Goal: Check status: Check status

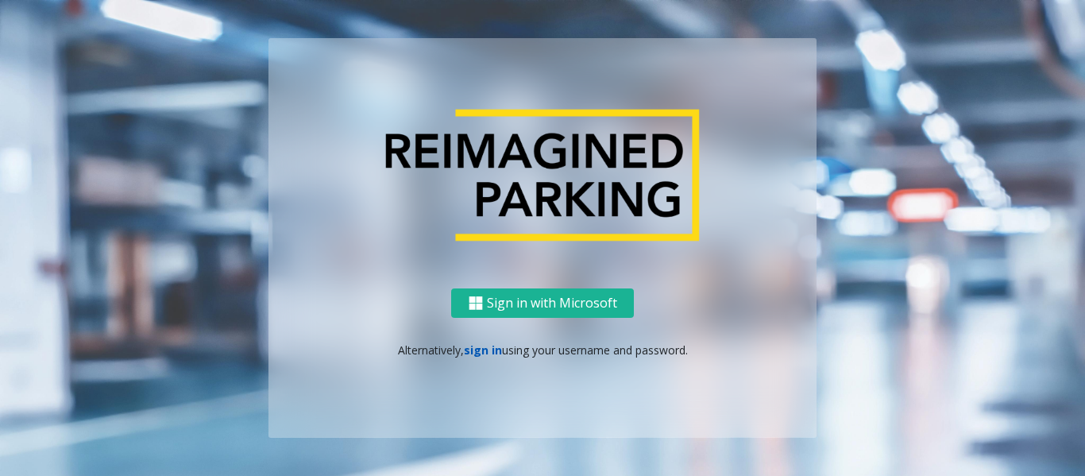
click at [473, 353] on link "sign in" at bounding box center [483, 349] width 38 height 15
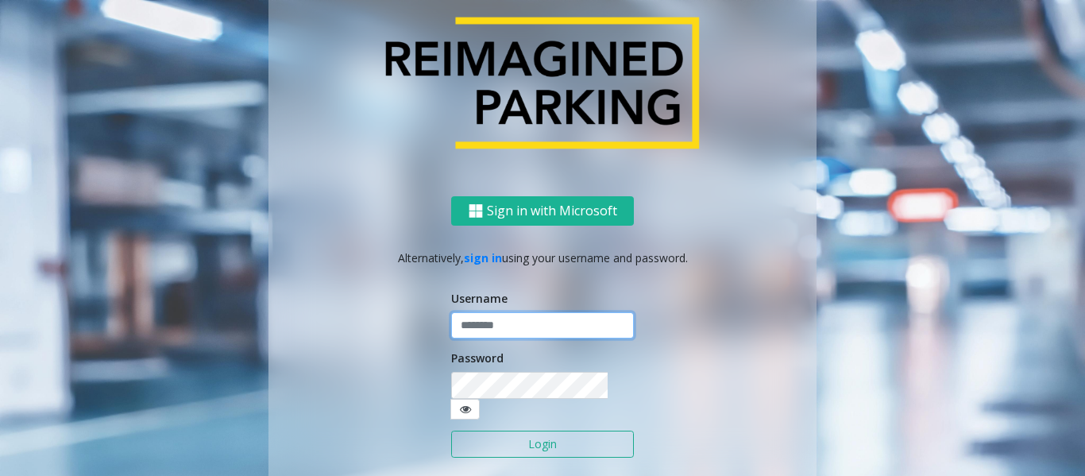
type input "*****"
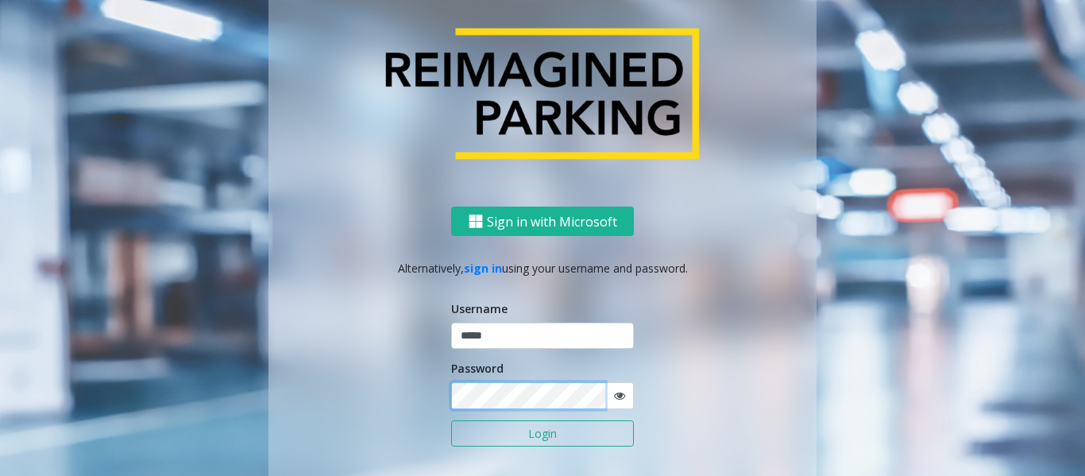
click at [451, 420] on button "Login" at bounding box center [542, 433] width 183 height 27
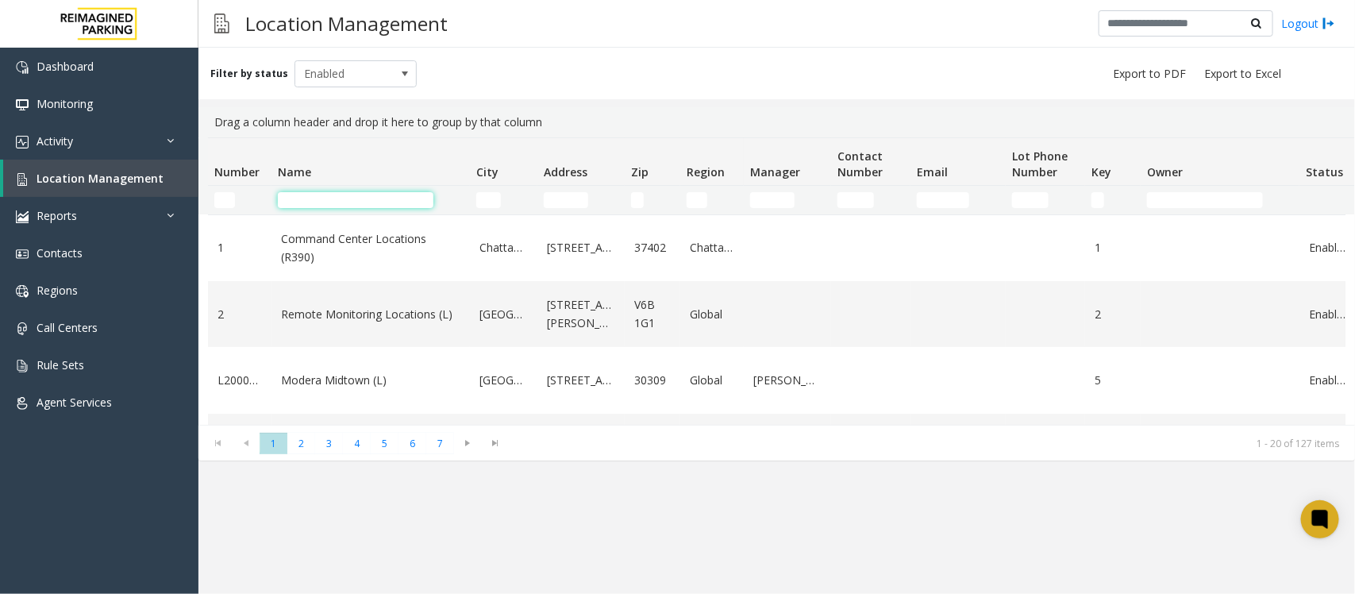
drag, startPoint x: 0, startPoint y: 0, endPoint x: 311, endPoint y: 198, distance: 369.1
click at [310, 196] on input "Name Filter" at bounding box center [356, 200] width 156 height 16
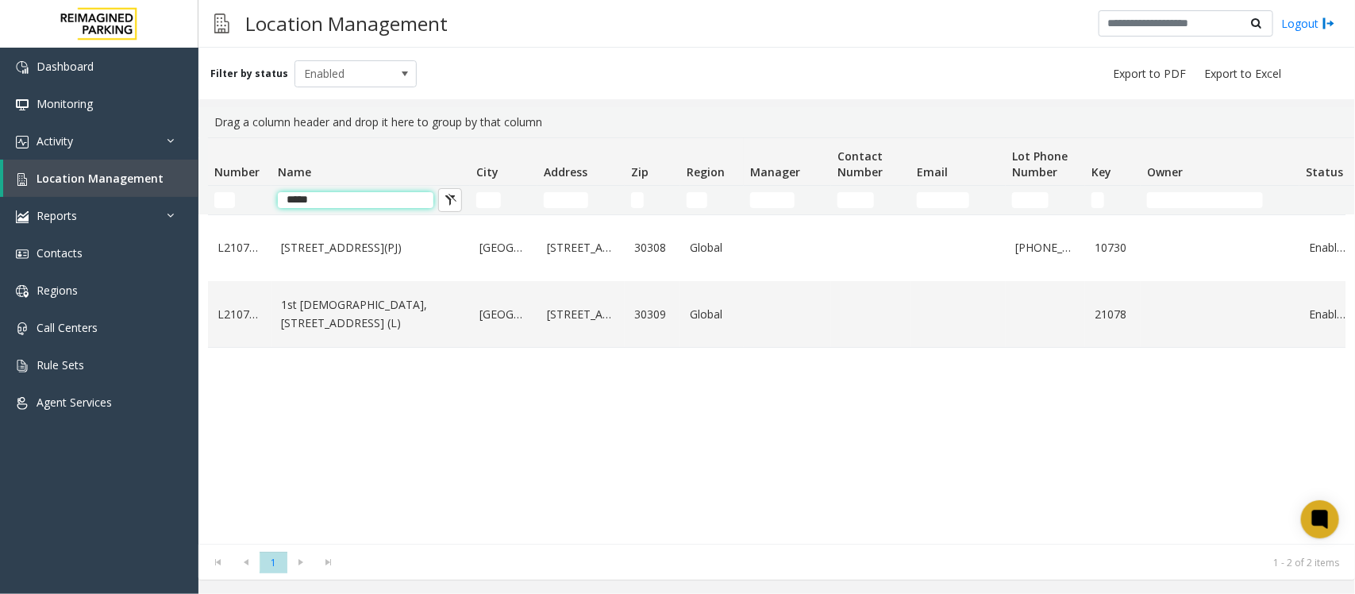
click at [291, 201] on input "****" at bounding box center [356, 200] width 156 height 16
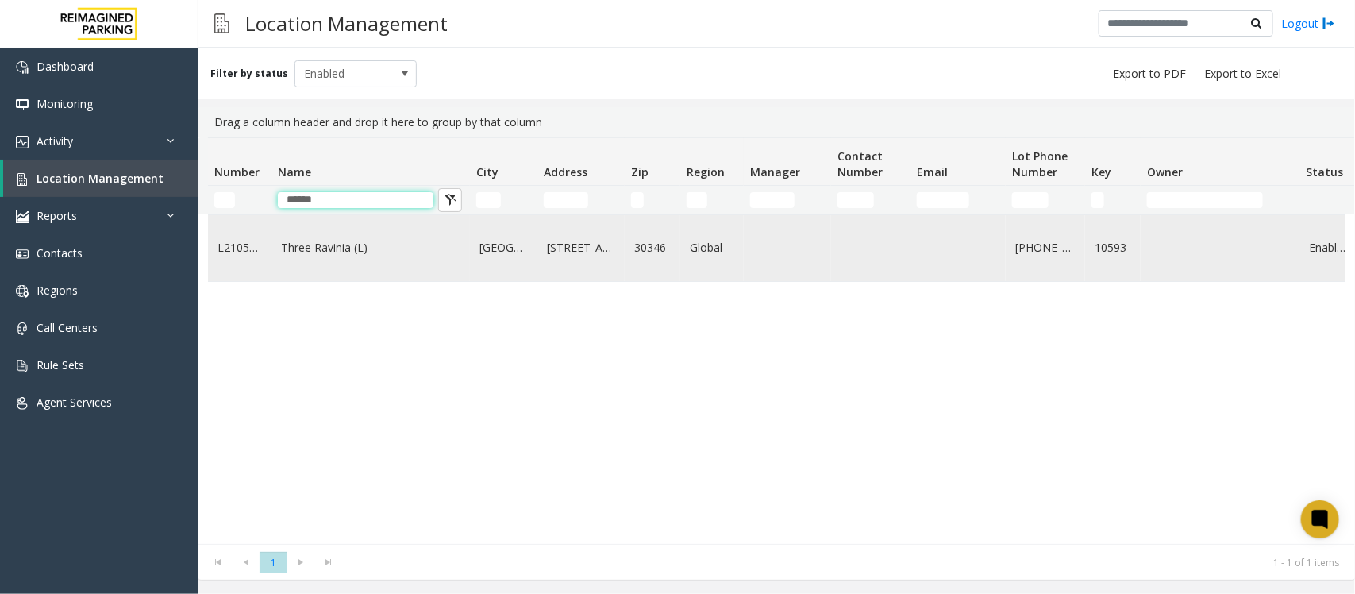
type input "*****"
click at [353, 268] on td "Three Ravinia (L)" at bounding box center [371, 248] width 198 height 66
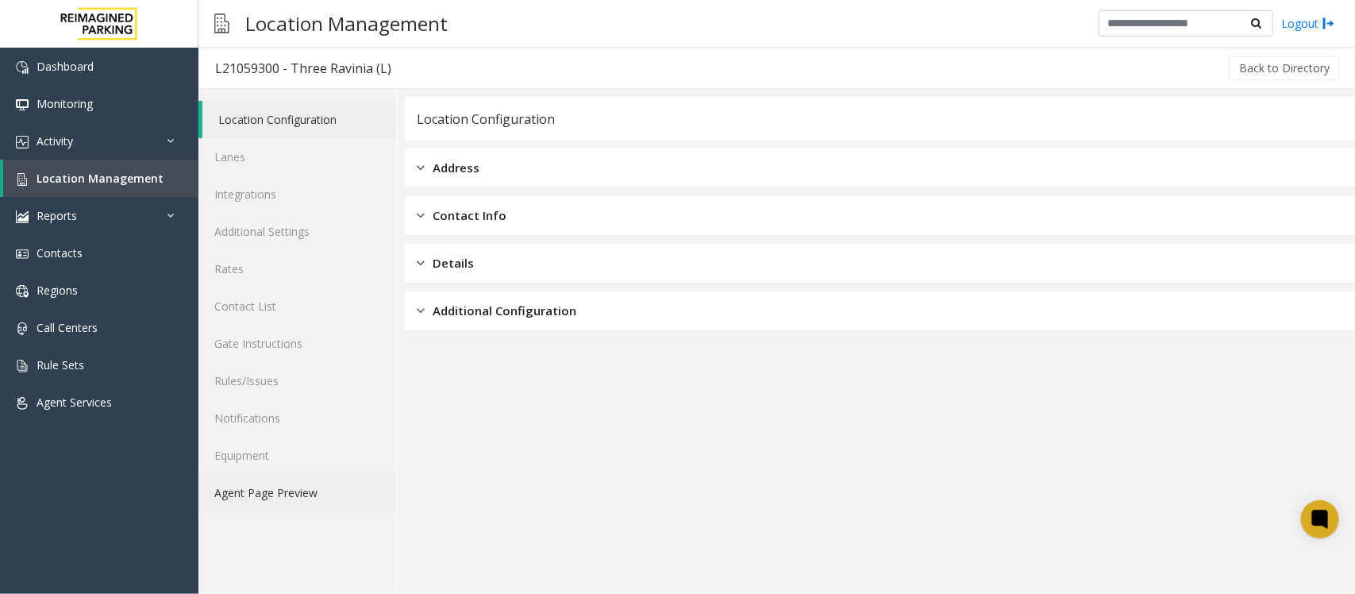
click at [259, 492] on link "Agent Page Preview" at bounding box center [297, 492] width 198 height 37
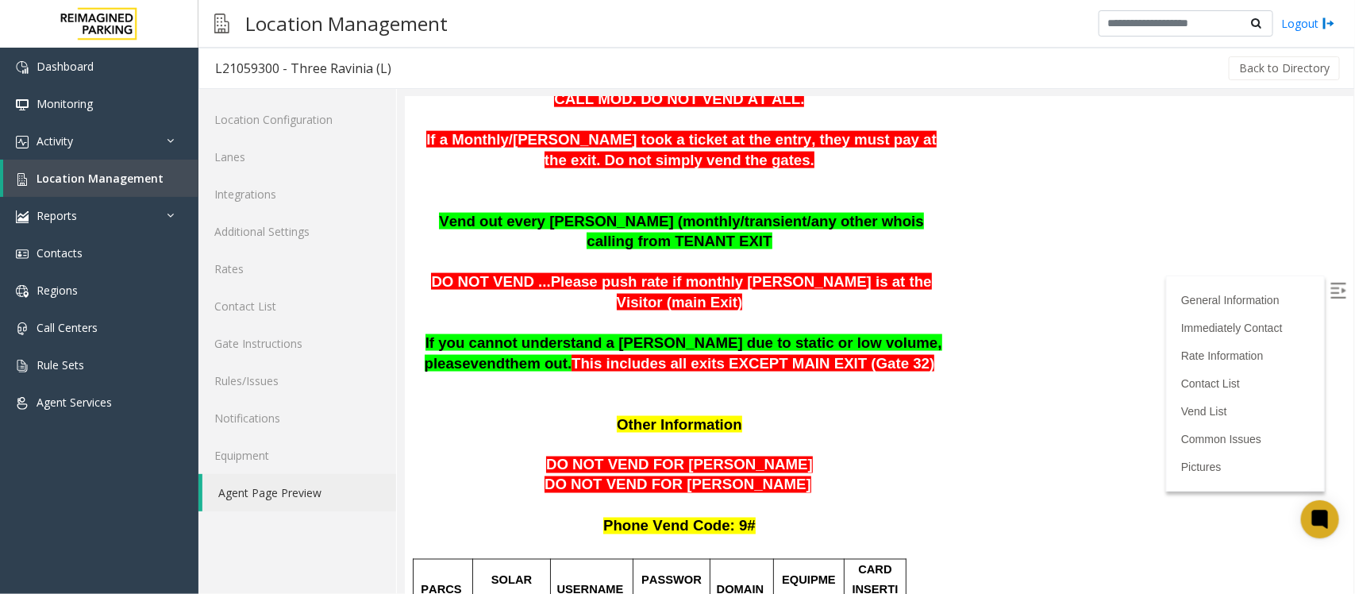
scroll to position [992, 0]
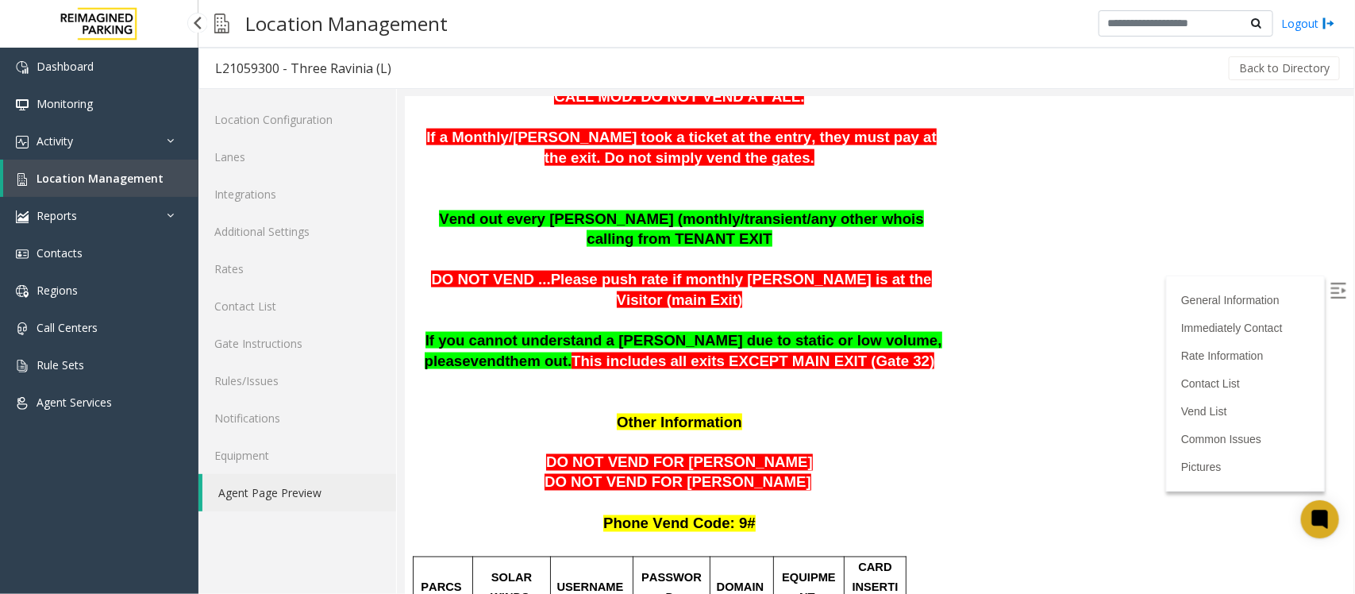
click at [94, 185] on link "Location Management" at bounding box center [100, 178] width 195 height 37
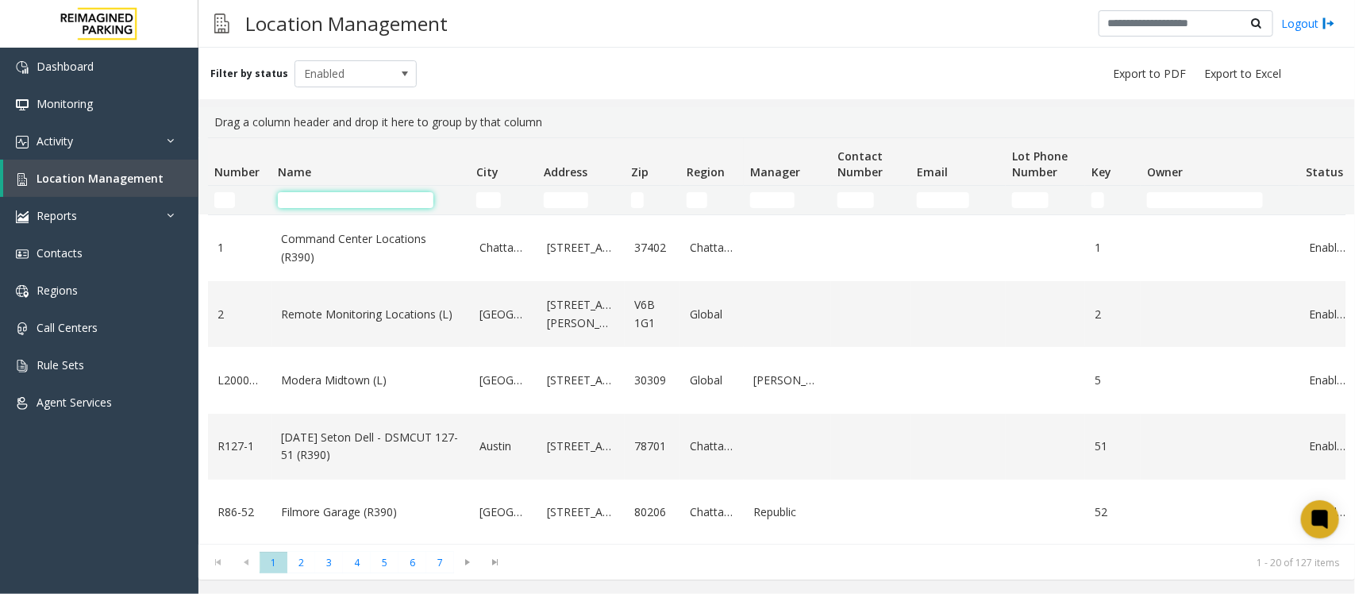
click at [307, 203] on input "Name Filter" at bounding box center [356, 200] width 156 height 16
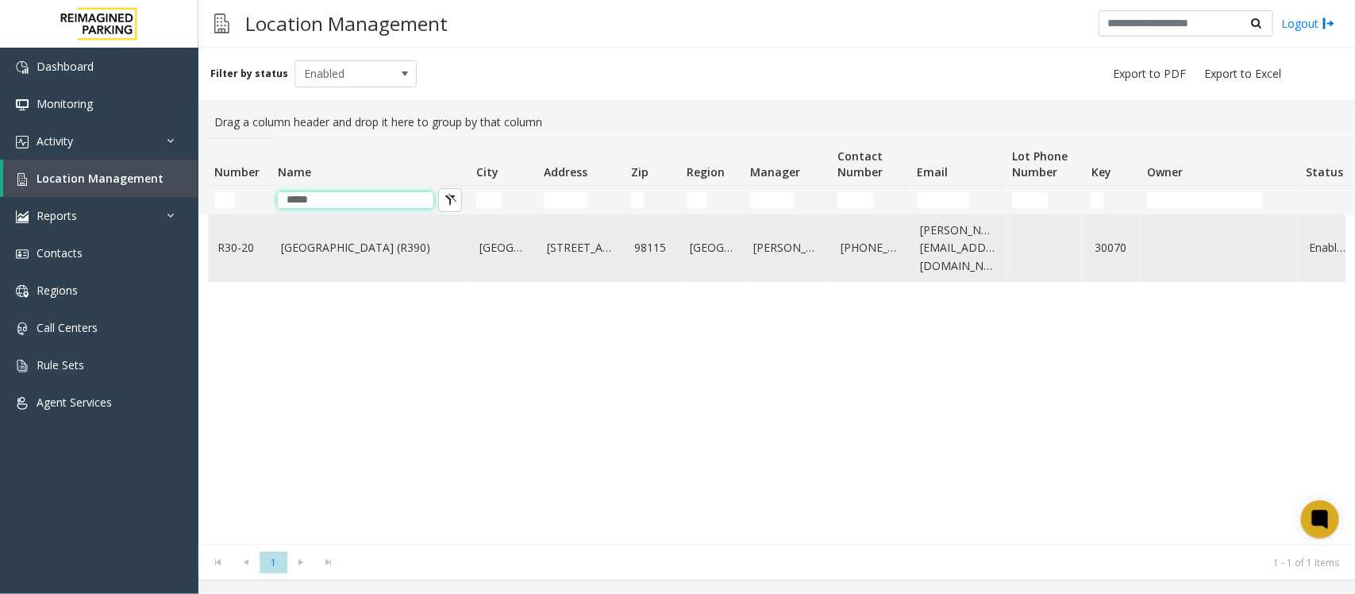
type input "*****"
click at [382, 252] on link "Green Lake Village (R390)" at bounding box center [370, 247] width 179 height 17
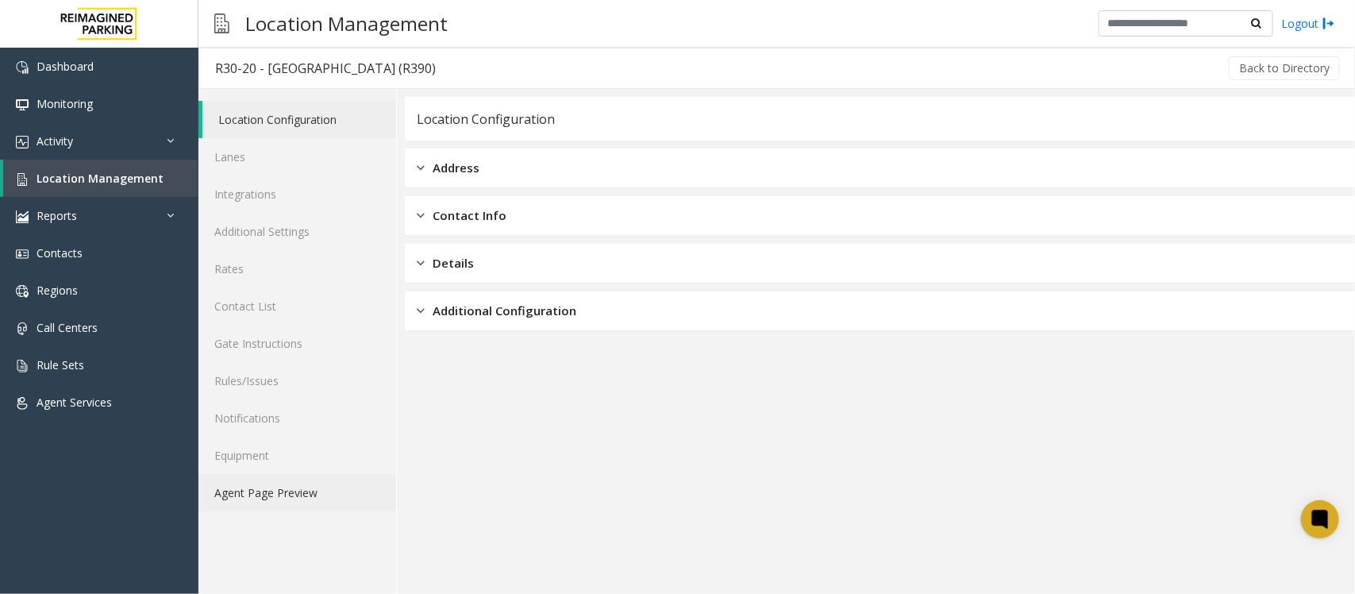
click at [256, 496] on link "Agent Page Preview" at bounding box center [297, 492] width 198 height 37
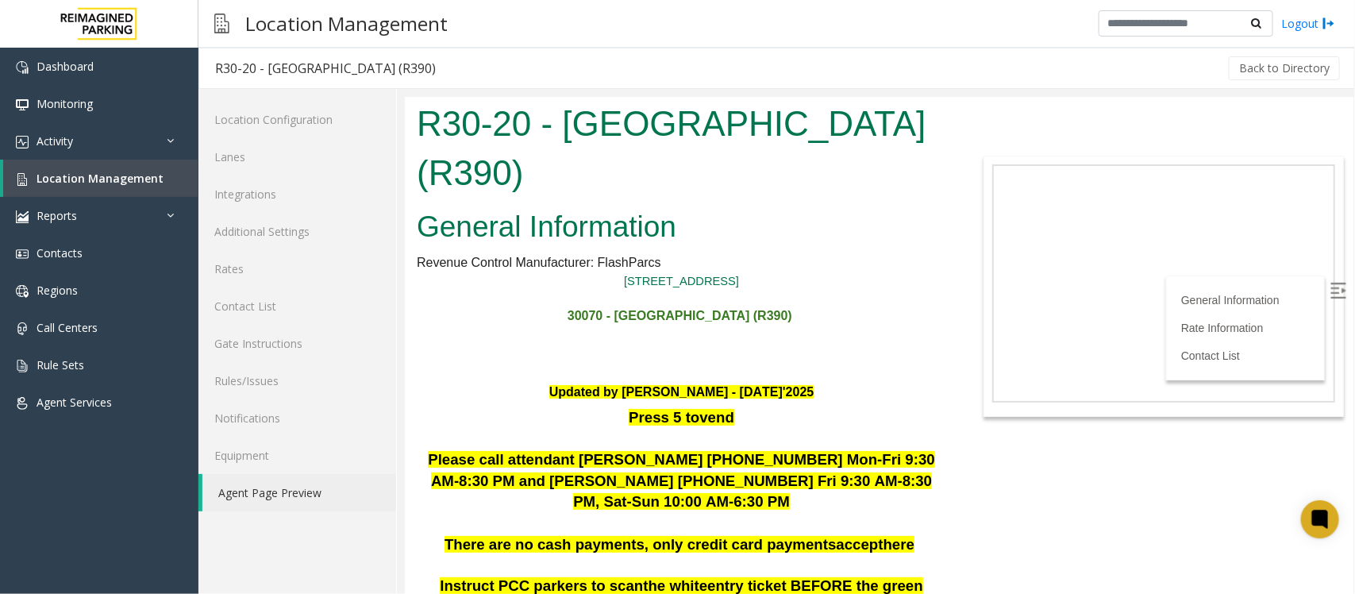
scroll to position [397, 0]
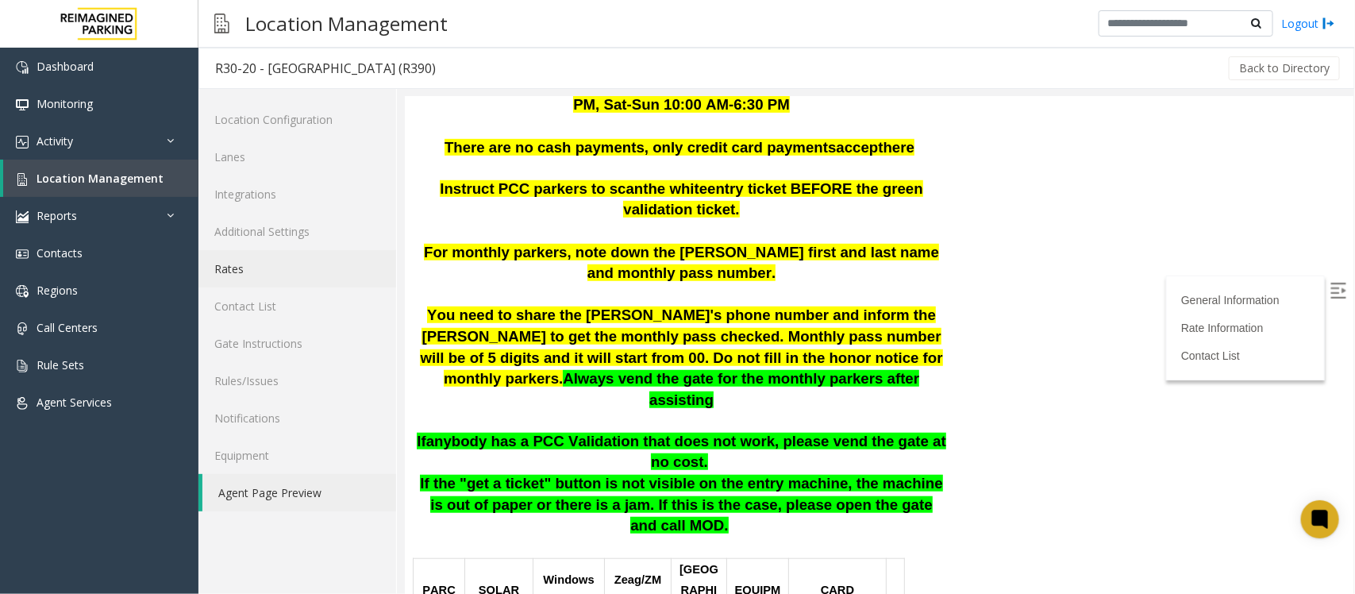
click at [252, 270] on link "Rates" at bounding box center [297, 268] width 198 height 37
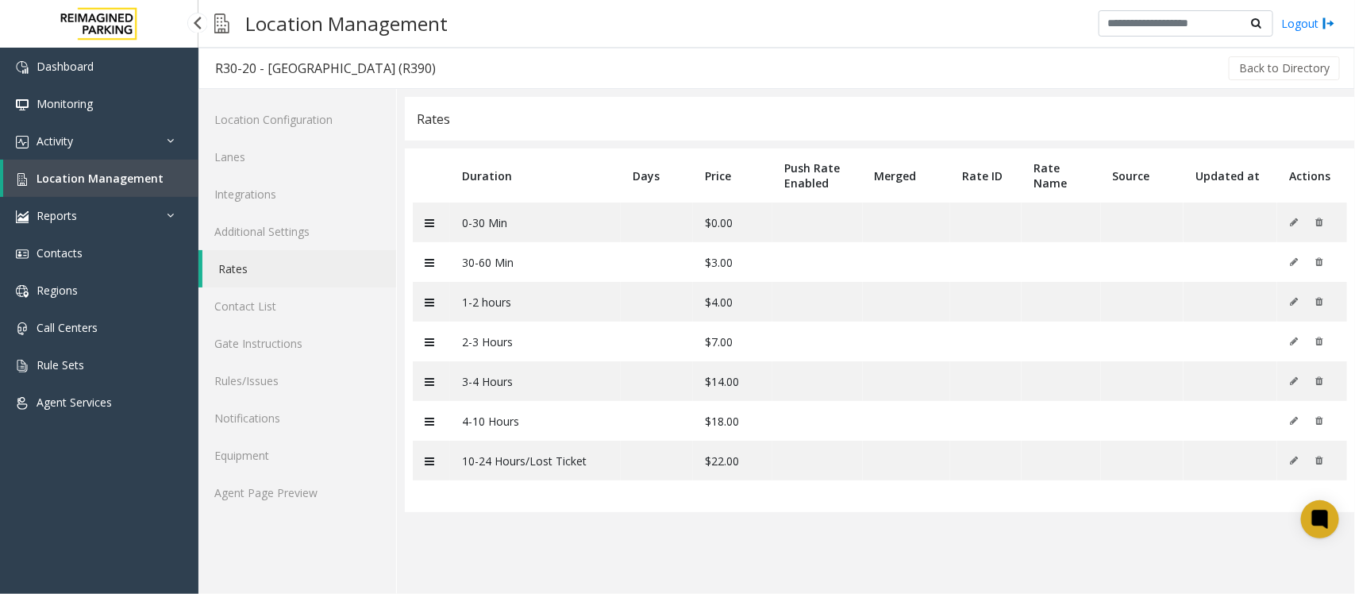
click at [118, 172] on span "Location Management" at bounding box center [100, 178] width 127 height 15
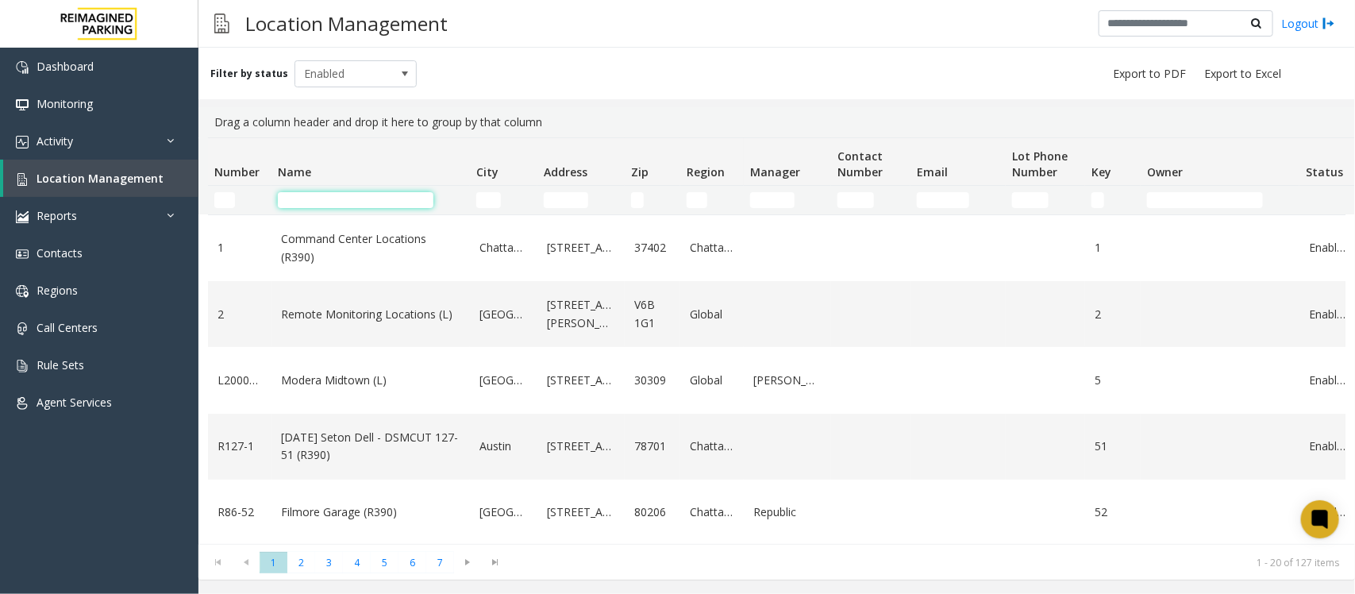
click at [329, 200] on input "Name Filter" at bounding box center [356, 200] width 156 height 16
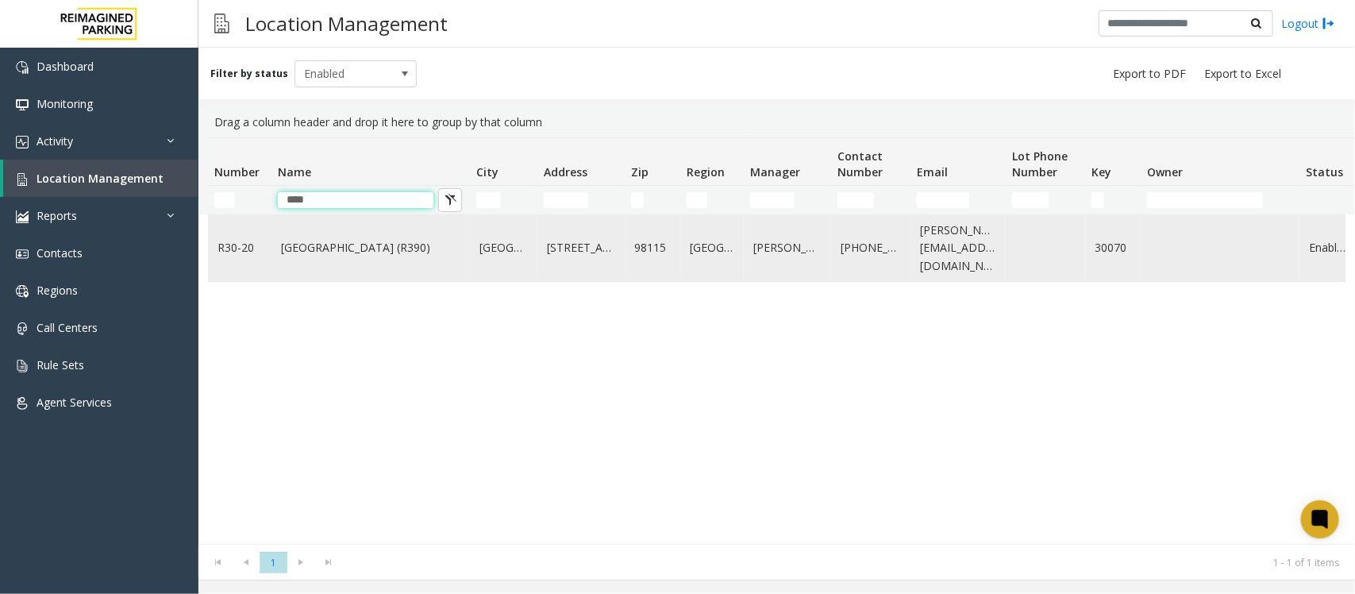
type input "****"
click at [351, 233] on td "Green Lake Village (R390)" at bounding box center [371, 248] width 198 height 66
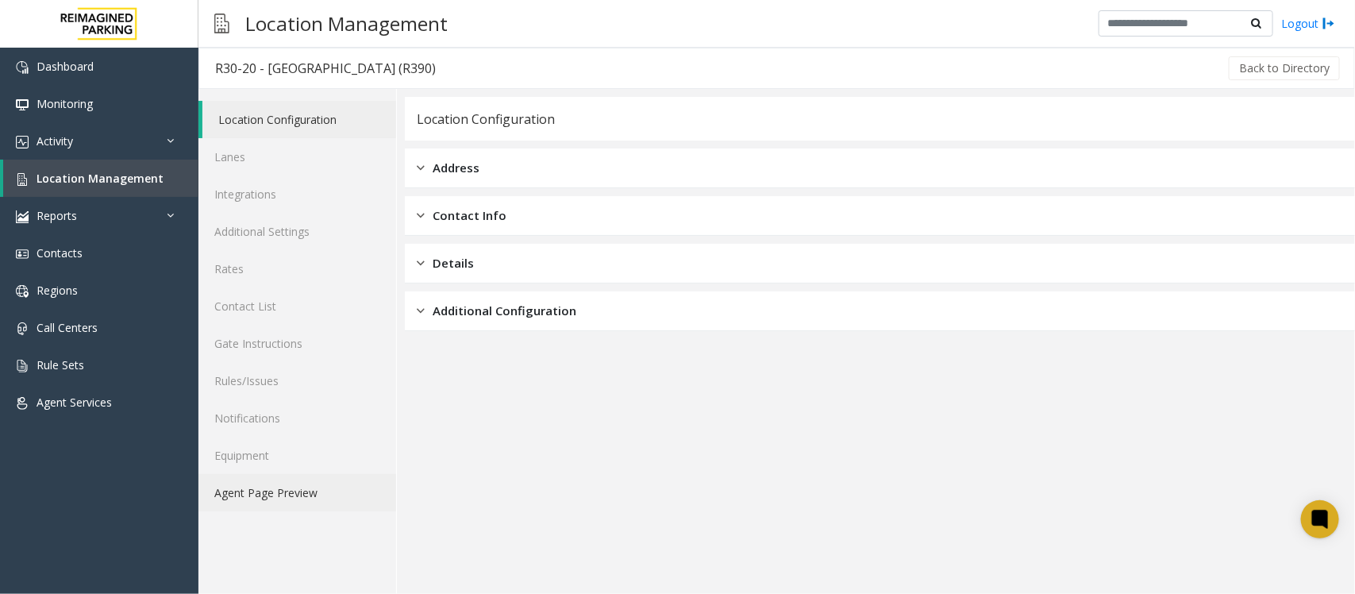
drag, startPoint x: 266, startPoint y: 480, endPoint x: 276, endPoint y: 482, distance: 9.7
click at [266, 481] on link "Agent Page Preview" at bounding box center [297, 492] width 198 height 37
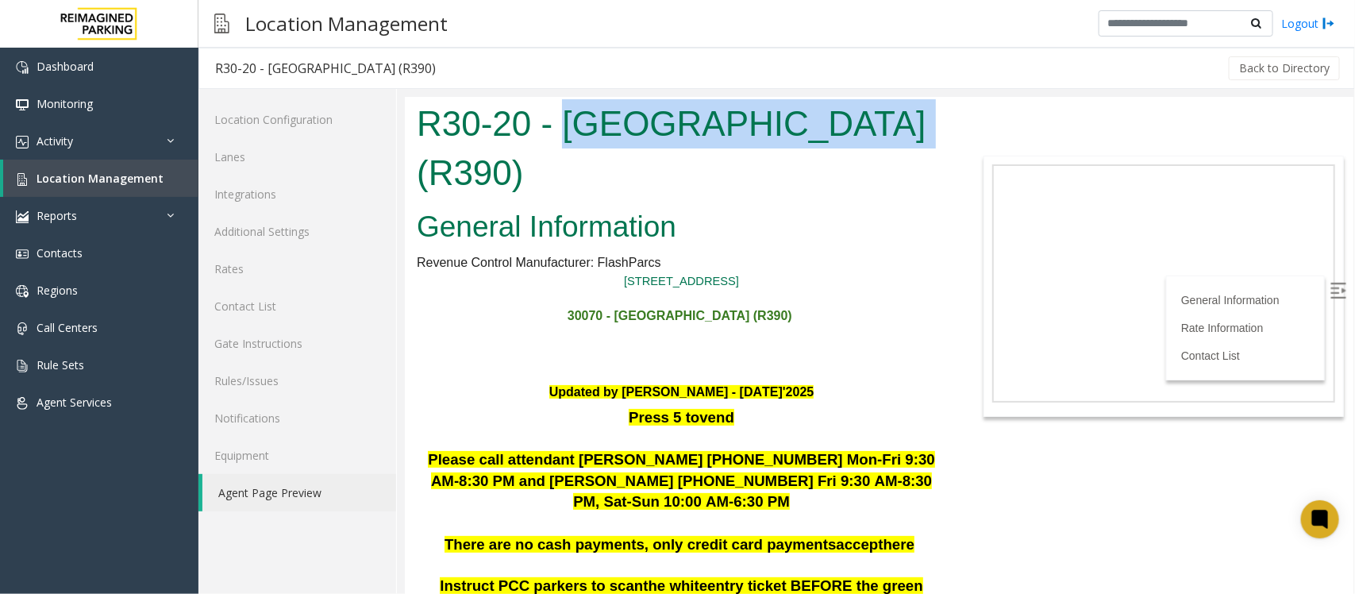
drag, startPoint x: 568, startPoint y: 133, endPoint x: 850, endPoint y: 109, distance: 282.9
click at [850, 109] on h1 "R30-20 - [GEOGRAPHIC_DATA] (R390)" at bounding box center [681, 147] width 530 height 98
copy h1 "[GEOGRAPHIC_DATA]"
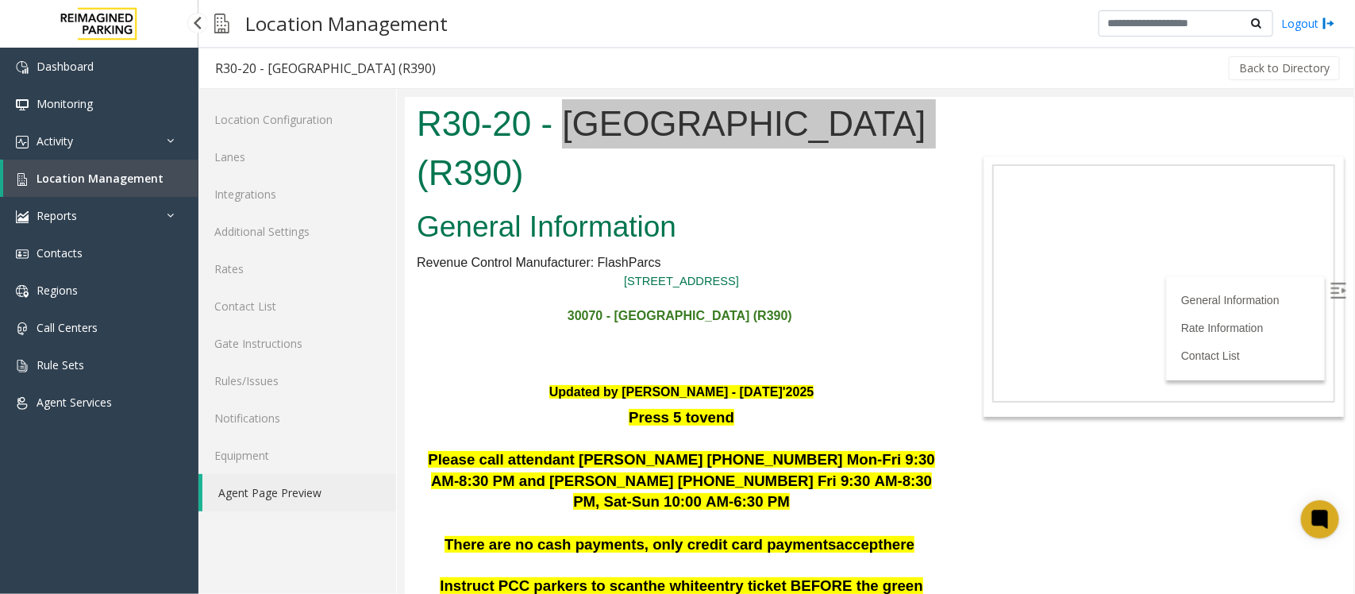
click at [74, 163] on link "Location Management" at bounding box center [100, 178] width 195 height 37
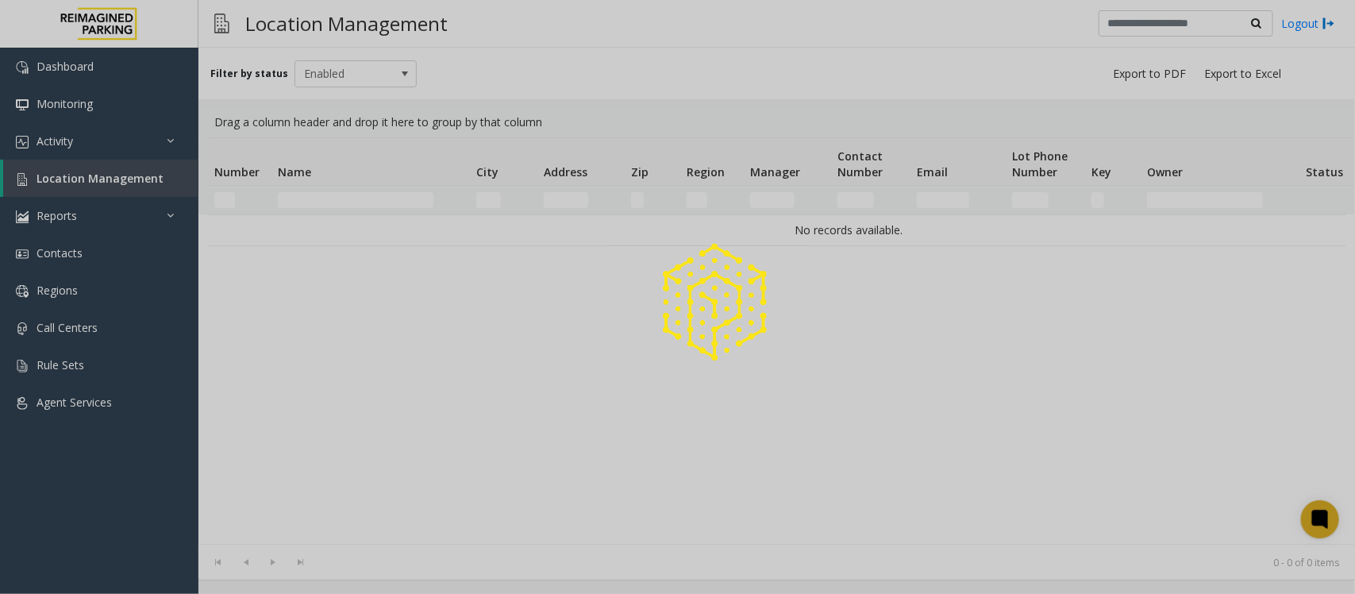
click at [324, 196] on div at bounding box center [677, 297] width 1355 height 594
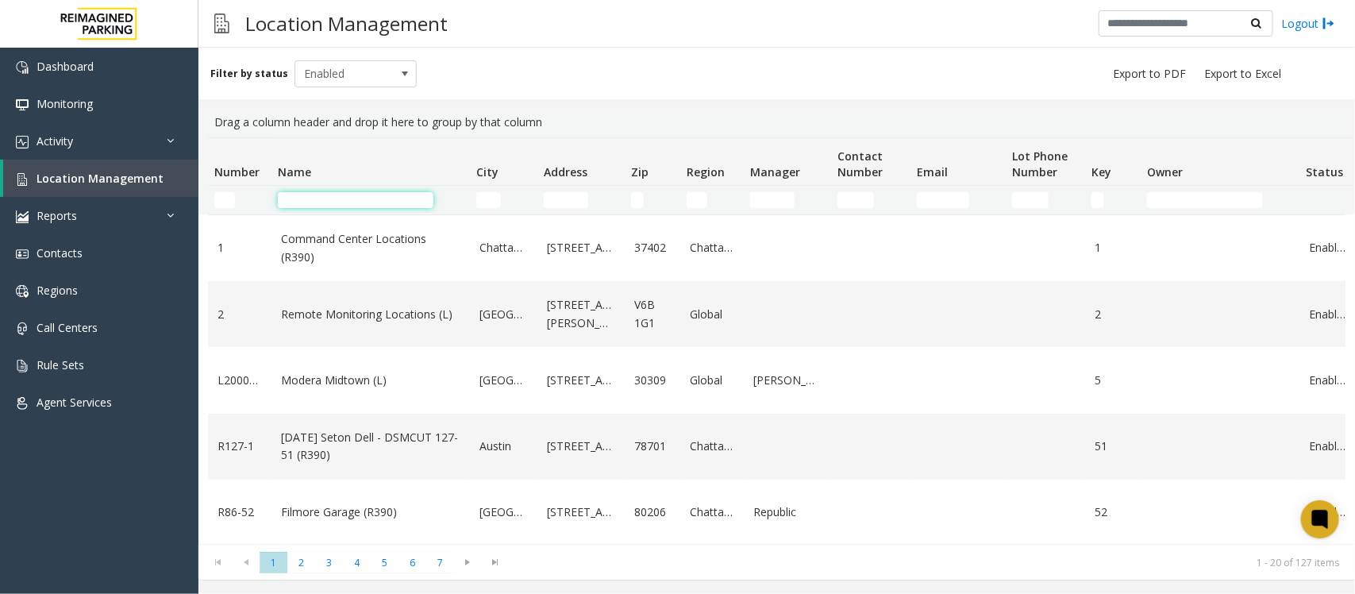
click at [324, 196] on input "Name Filter" at bounding box center [356, 200] width 156 height 16
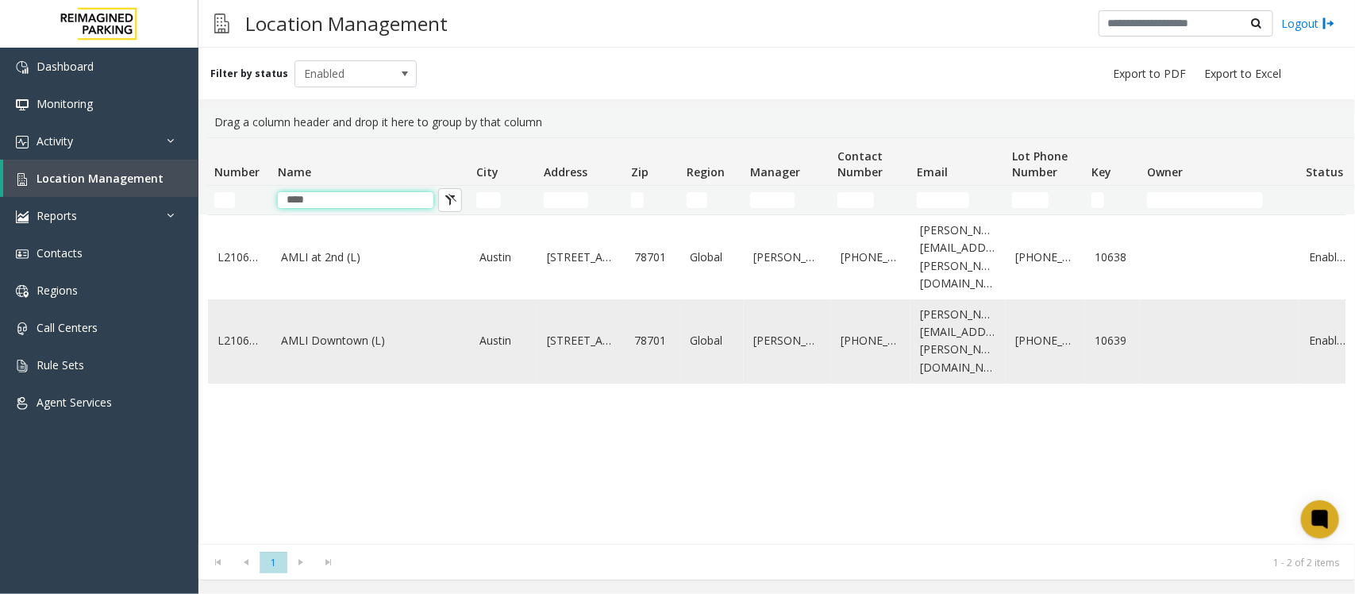
type input "****"
click at [369, 332] on link "AMLI Downtown (L)" at bounding box center [370, 340] width 179 height 17
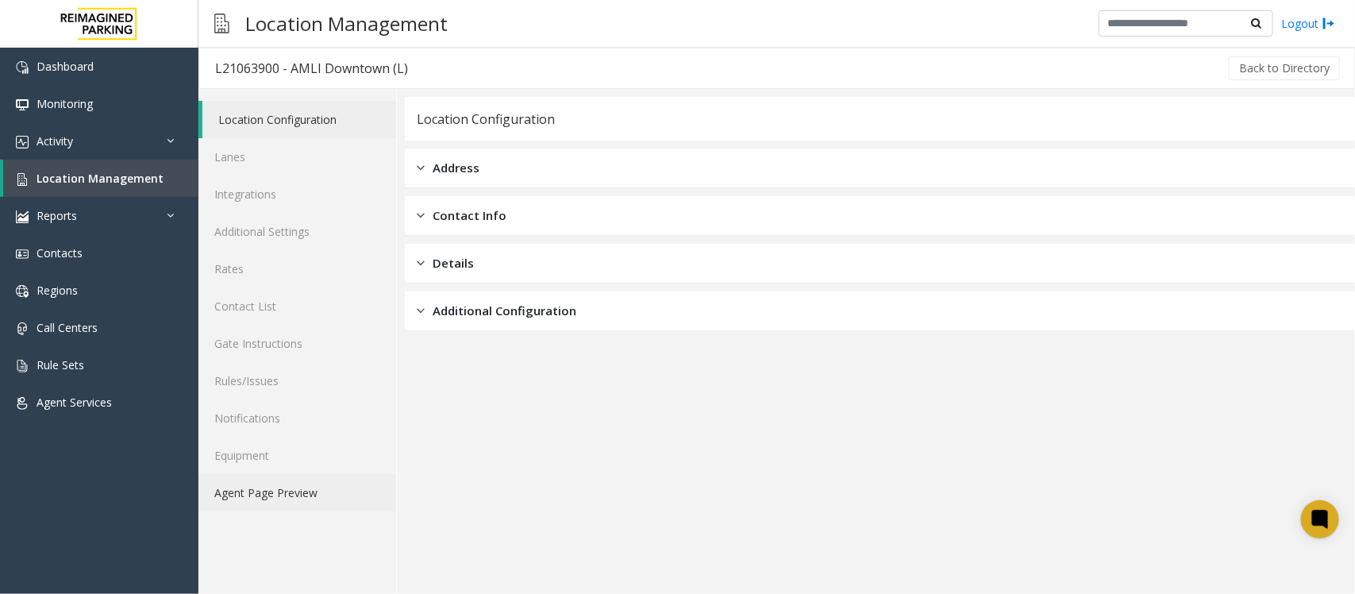
click at [280, 494] on link "Agent Page Preview" at bounding box center [297, 492] width 198 height 37
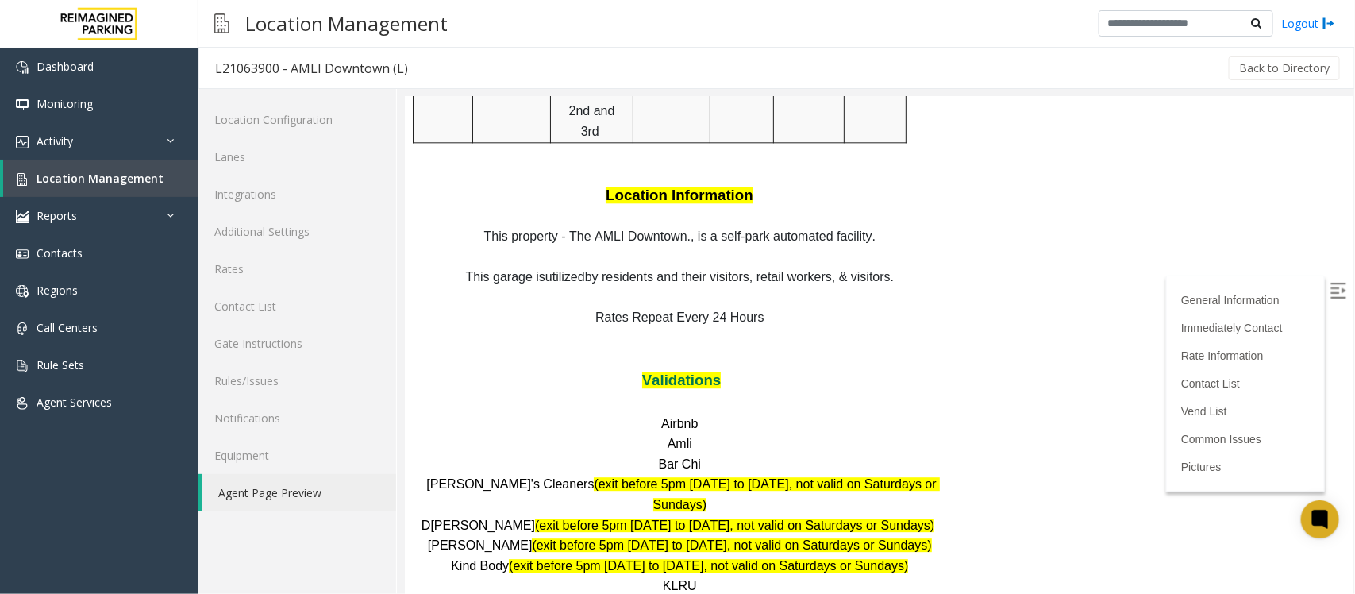
scroll to position [2183, 0]
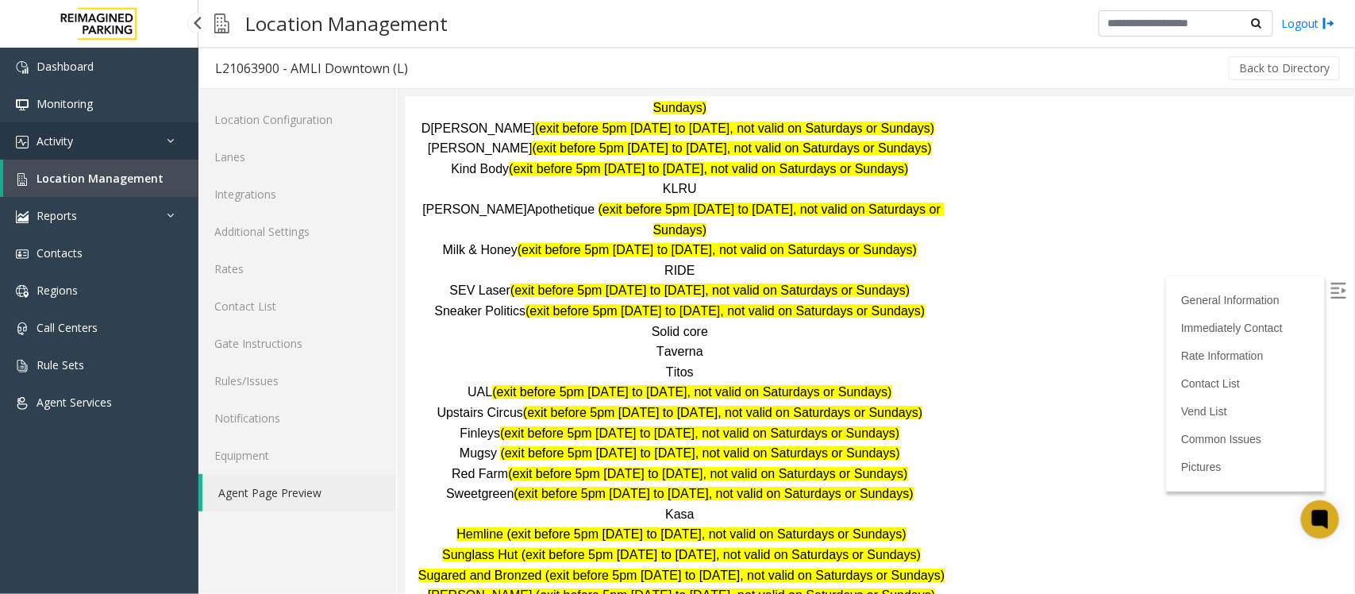
click at [78, 144] on link "Activity" at bounding box center [99, 140] width 198 height 37
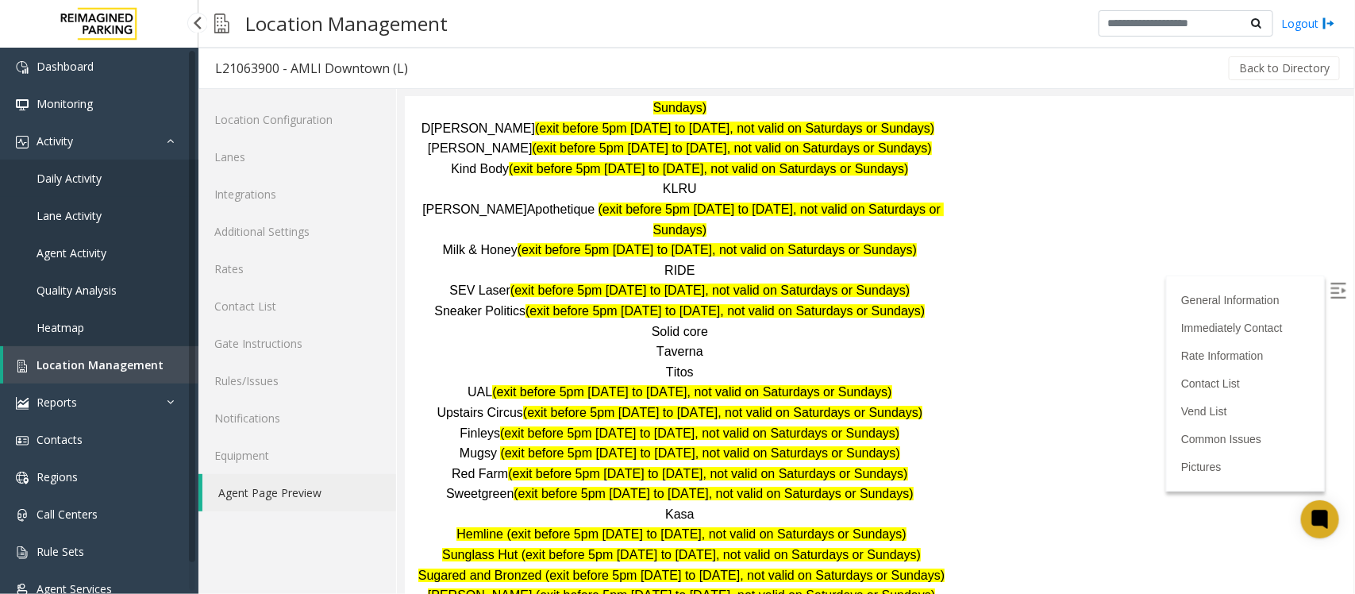
click at [86, 183] on span "Daily Activity" at bounding box center [69, 178] width 65 height 15
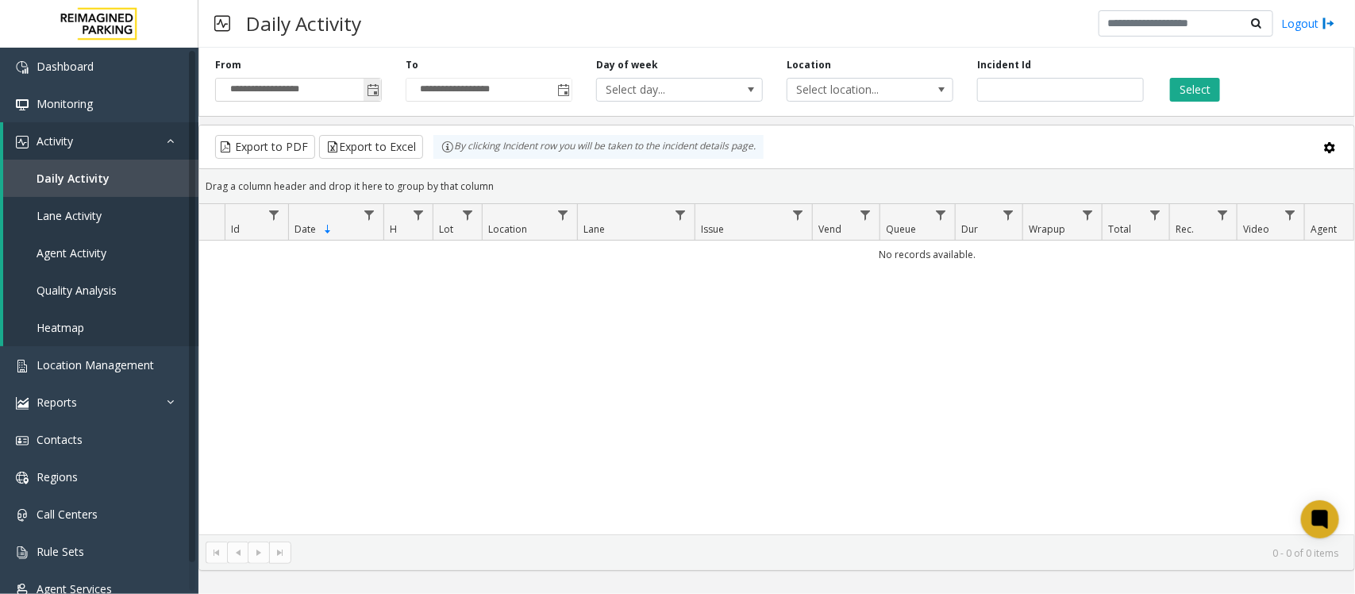
click at [372, 88] on span "Toggle popup" at bounding box center [373, 90] width 13 height 13
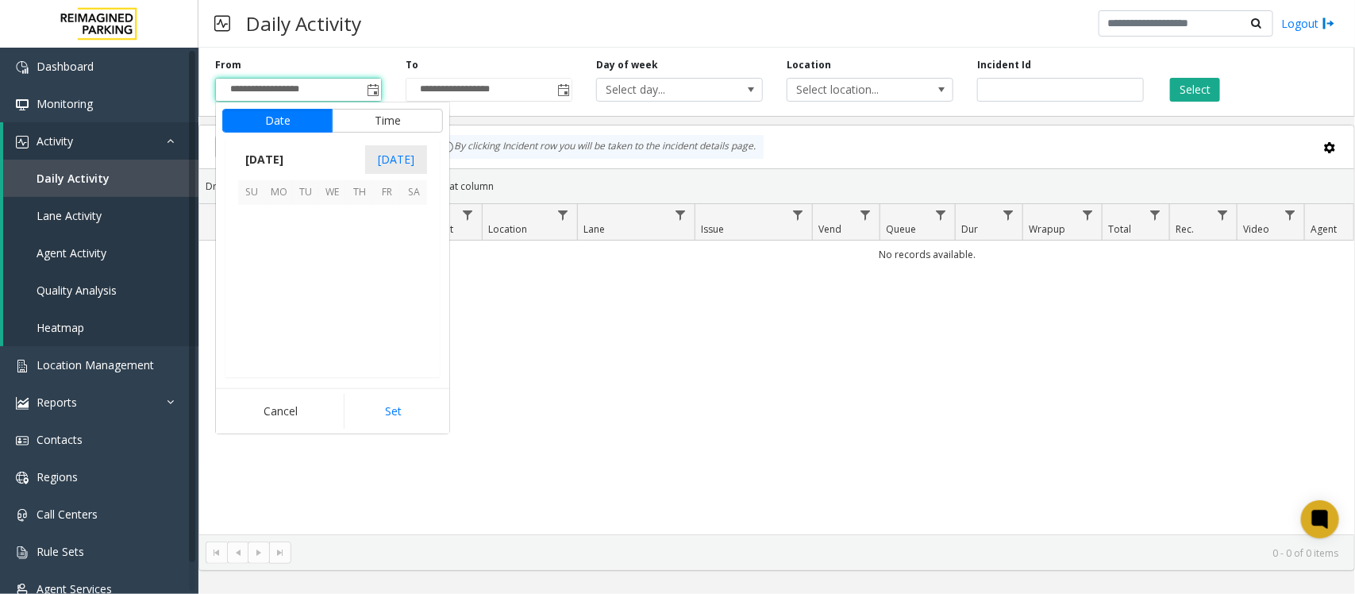
scroll to position [284821, 0]
click at [333, 298] on span "24" at bounding box center [332, 299] width 27 height 27
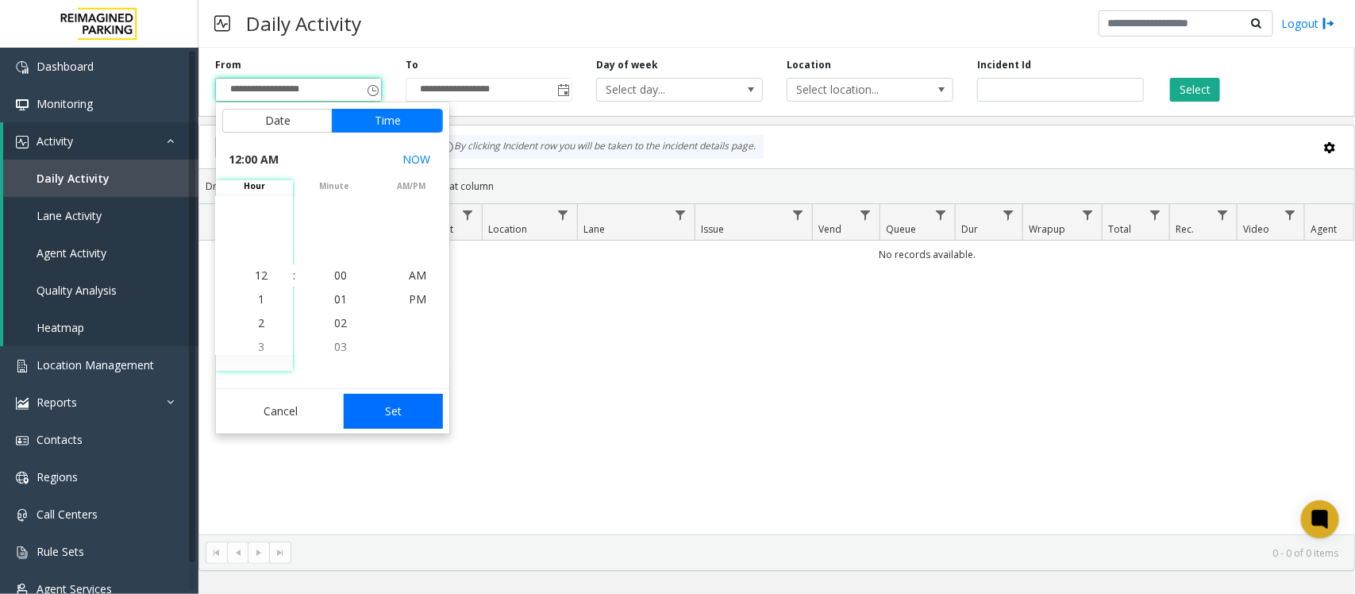
click at [380, 405] on button "Set" at bounding box center [394, 411] width 100 height 35
type input "**********"
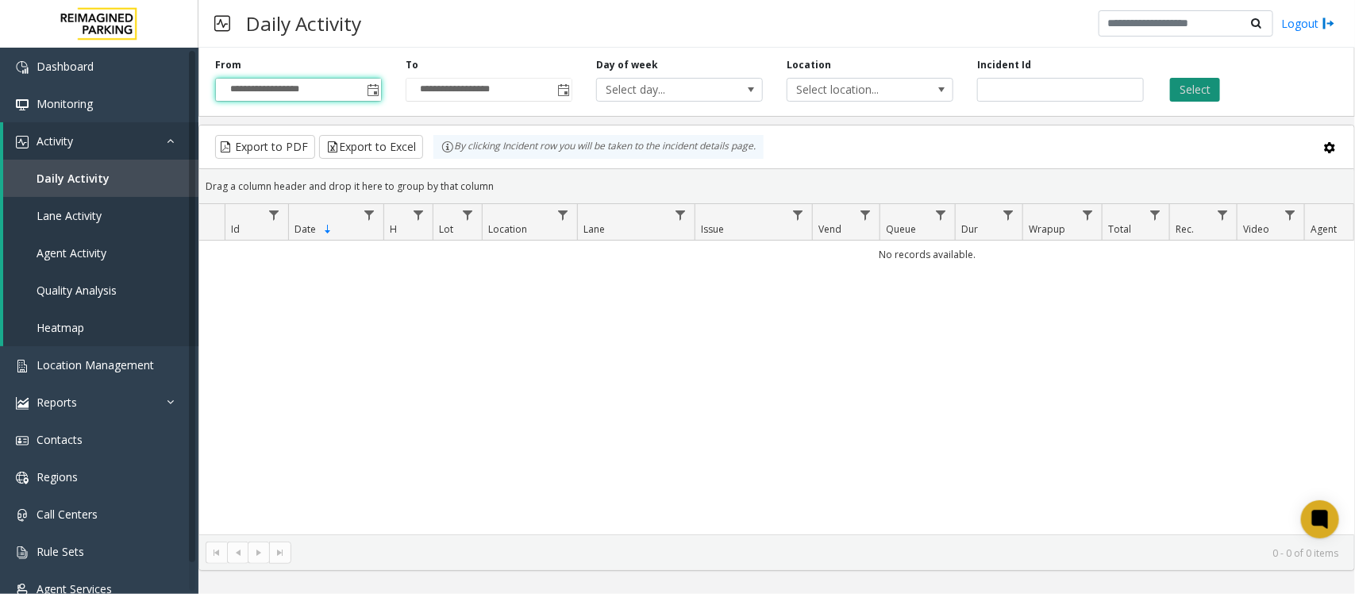
click at [1195, 87] on button "Select" at bounding box center [1195, 90] width 50 height 24
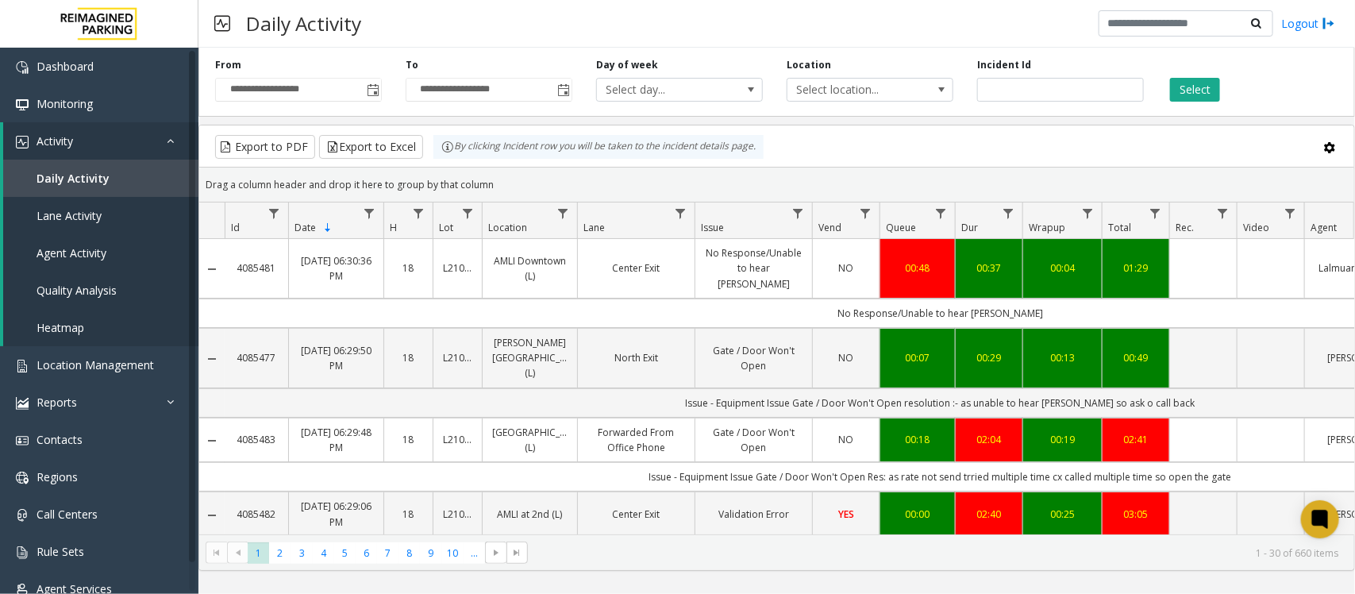
scroll to position [99, 0]
